Goal: Task Accomplishment & Management: Manage account settings

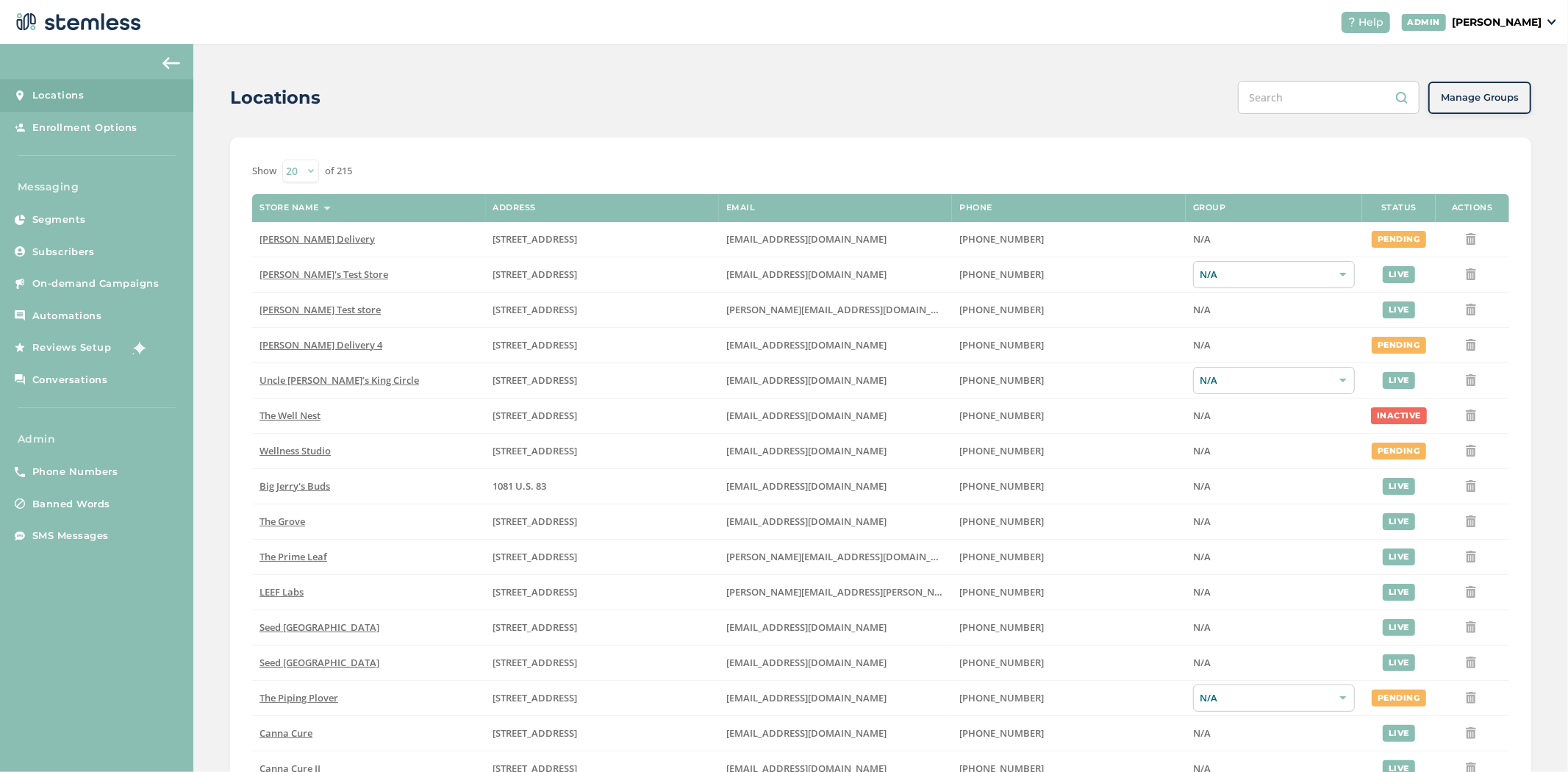
click at [1522, 30] on p "[PERSON_NAME]" at bounding box center [1497, 22] width 90 height 15
click at [1531, 111] on span "Impersonate" at bounding box center [1504, 107] width 72 height 14
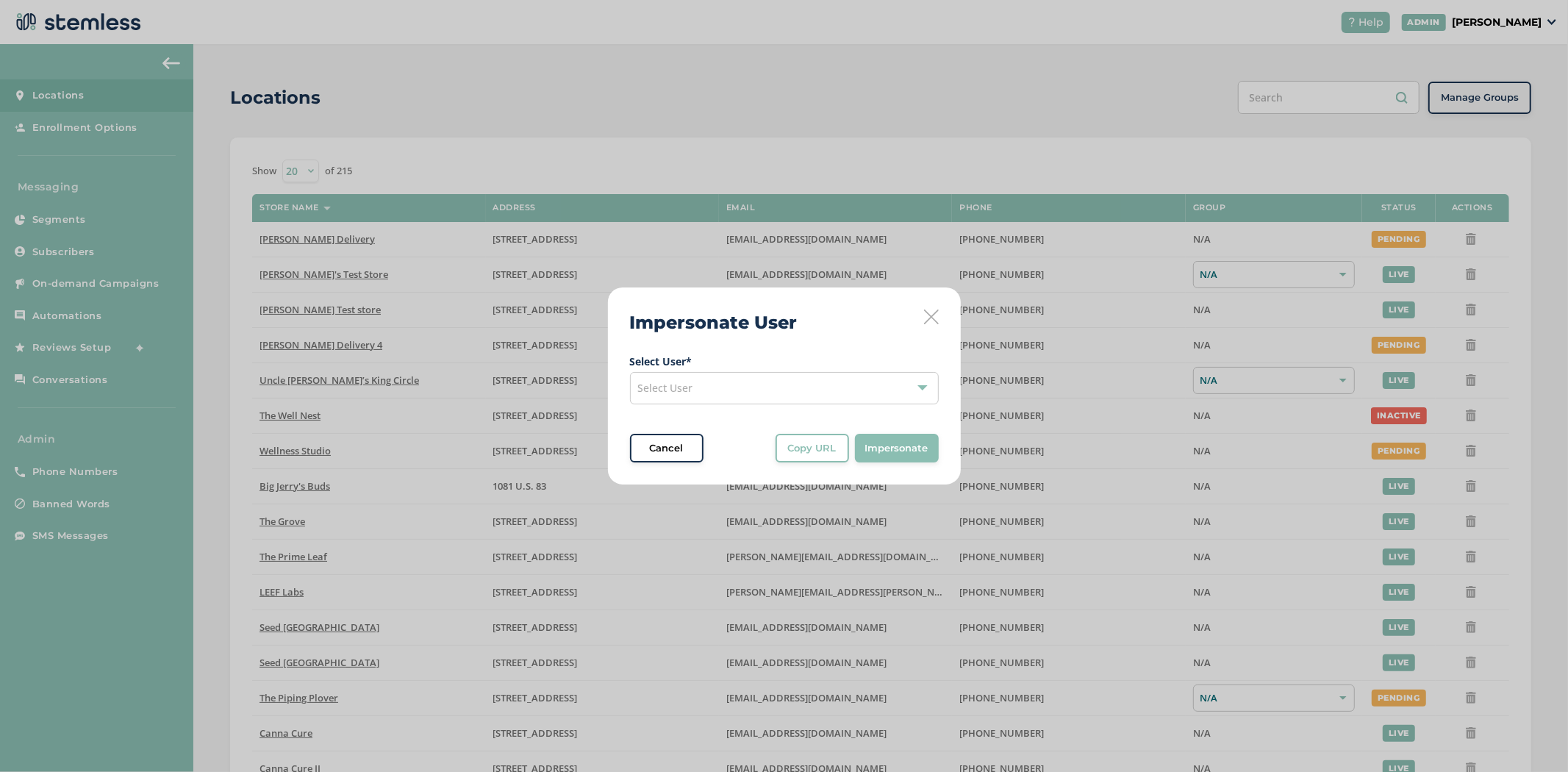
click at [756, 388] on div "Select User" at bounding box center [784, 388] width 308 height 32
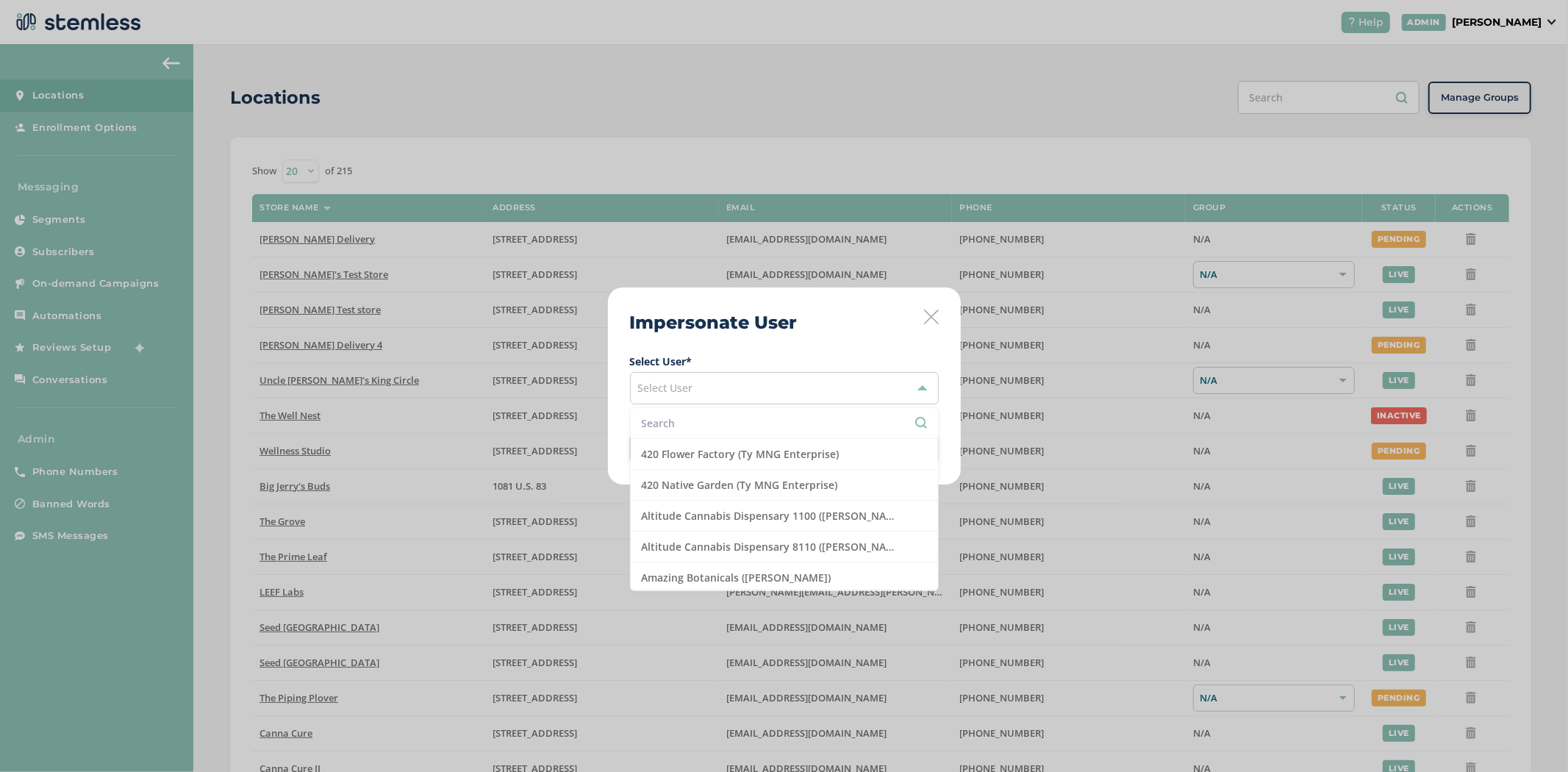
click at [728, 414] on li at bounding box center [784, 423] width 308 height 30
click at [724, 420] on input "text" at bounding box center [784, 422] width 285 height 15
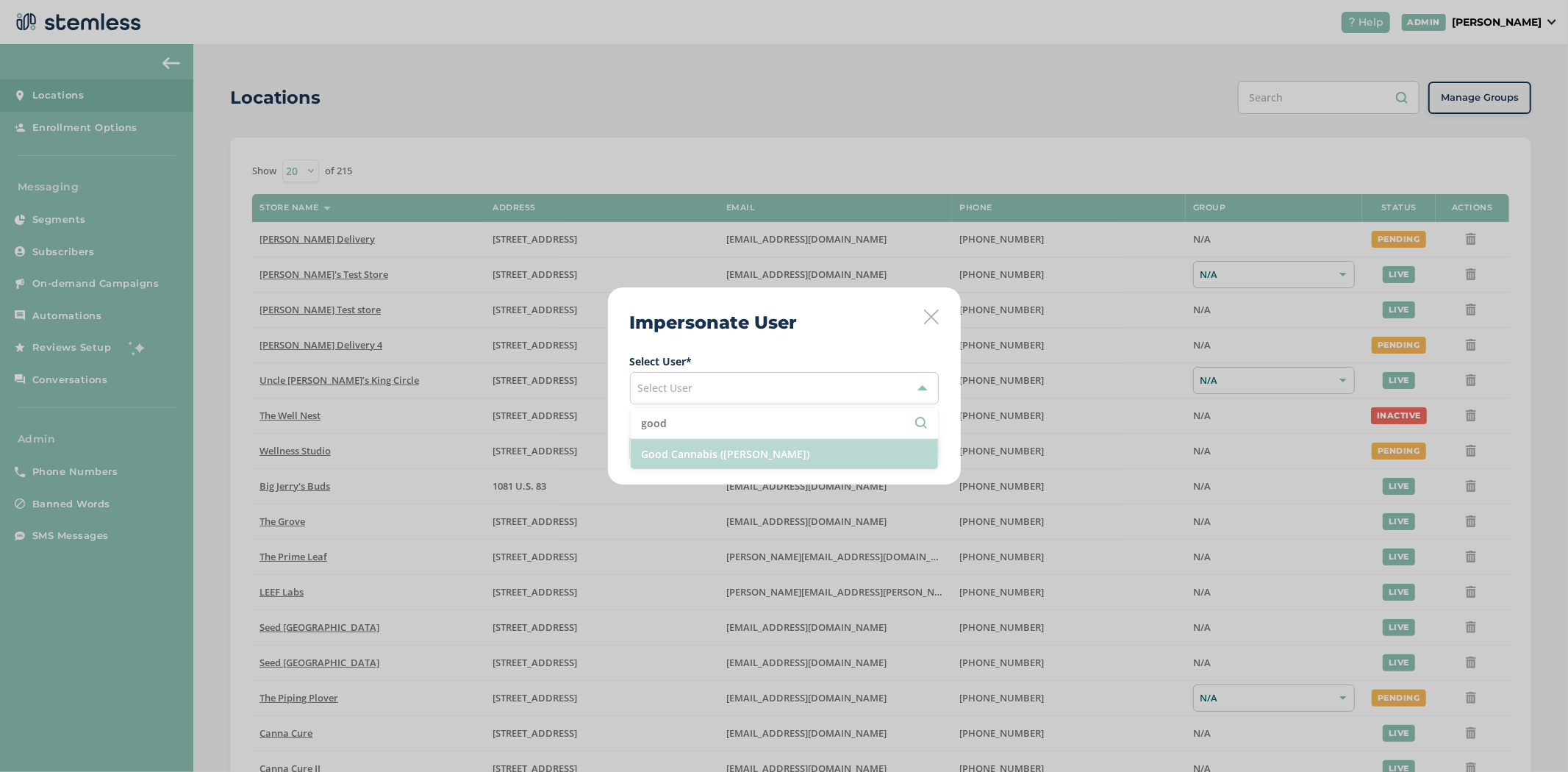
type input "good"
click at [723, 455] on li "Good Cannabis ([PERSON_NAME])" at bounding box center [784, 455] width 308 height 30
click at [899, 455] on span "Impersonate" at bounding box center [897, 448] width 64 height 14
